Goal: Navigation & Orientation: Go to known website

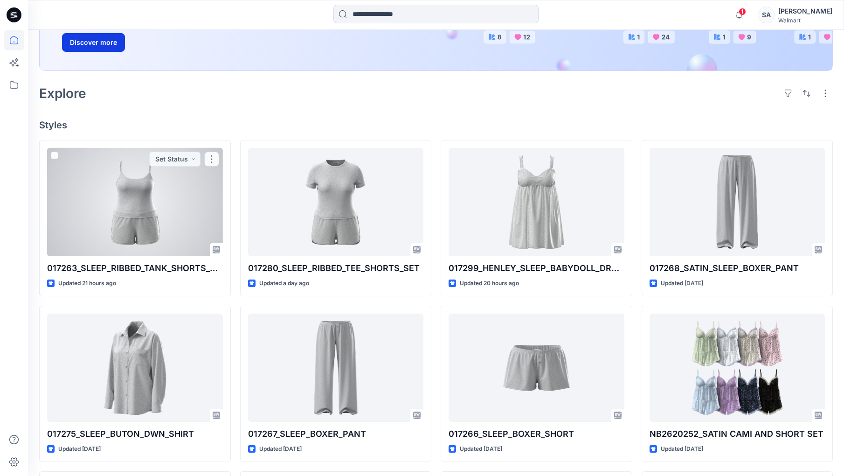
scroll to position [155, 0]
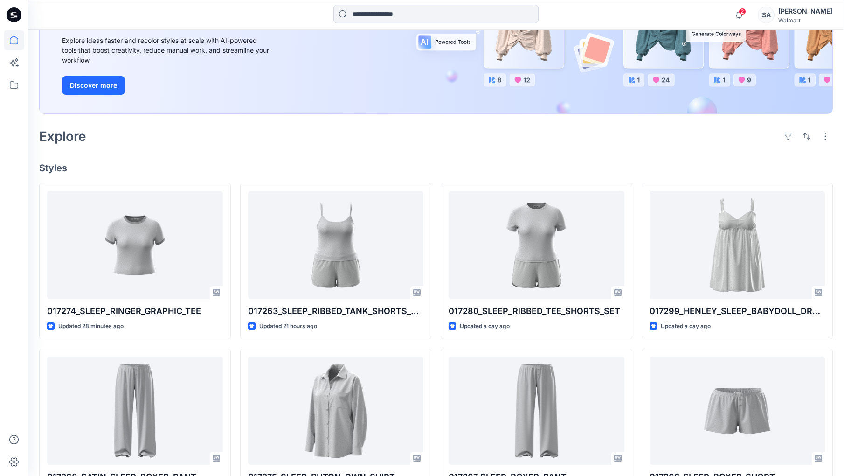
scroll to position [155, 0]
